Goal: Find specific page/section: Find specific page/section

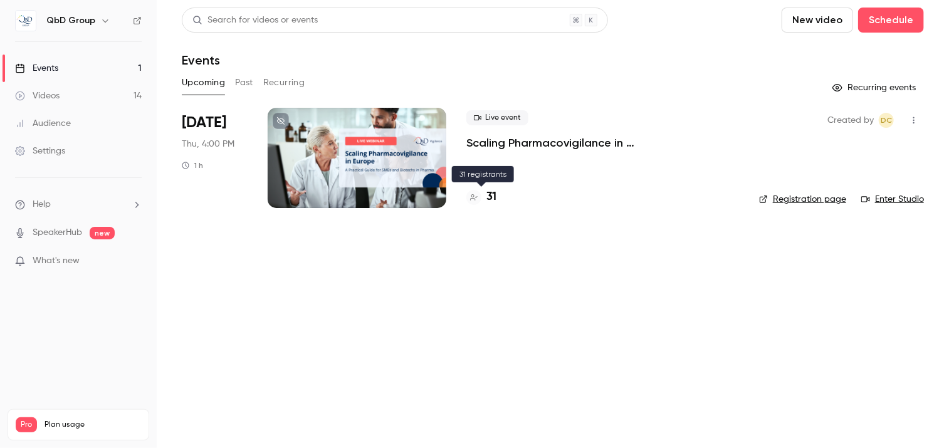
click at [490, 196] on h4 "31" at bounding box center [492, 197] width 10 height 17
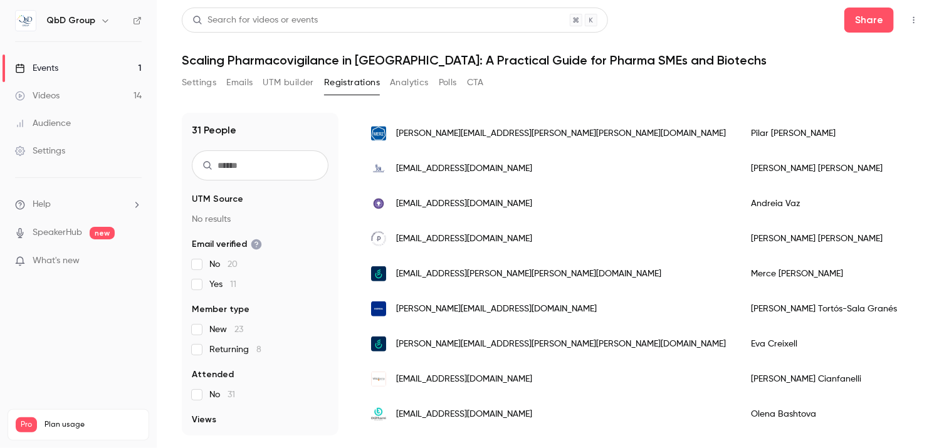
scroll to position [564, 0]
